Goal: Check status: Check status

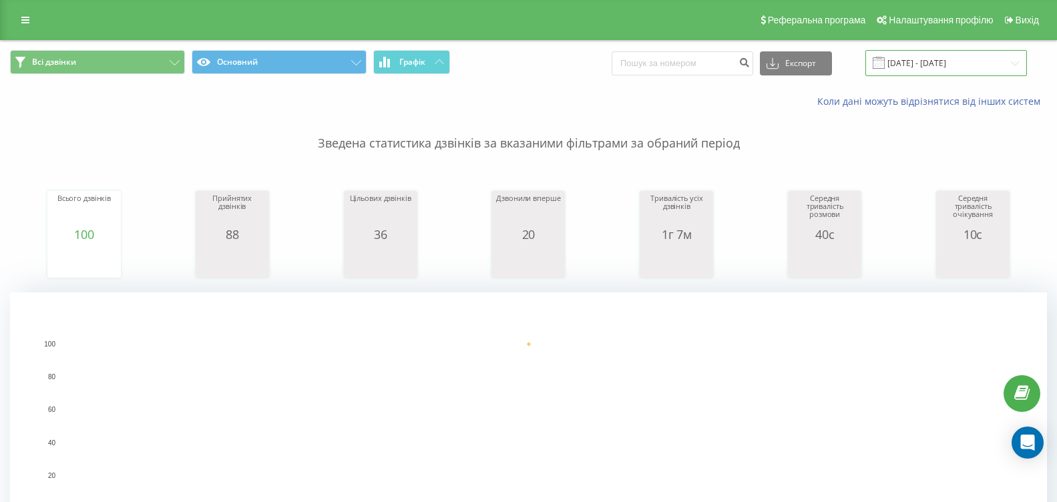
click at [1018, 67] on input "[DATE] - [DATE]" at bounding box center [947, 63] width 162 height 26
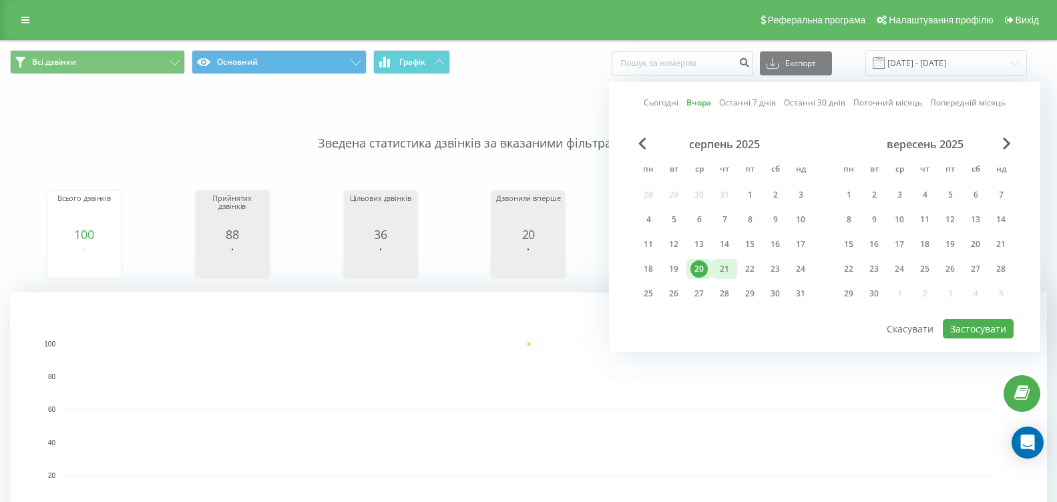
drag, startPoint x: 727, startPoint y: 267, endPoint x: 721, endPoint y: 272, distance: 8.0
click at [725, 267] on div "21" at bounding box center [724, 269] width 17 height 17
click at [960, 331] on button "Застосувати" at bounding box center [978, 328] width 71 height 19
type input "21.08.2025 - 21.08.2025"
